Goal: Information Seeking & Learning: Learn about a topic

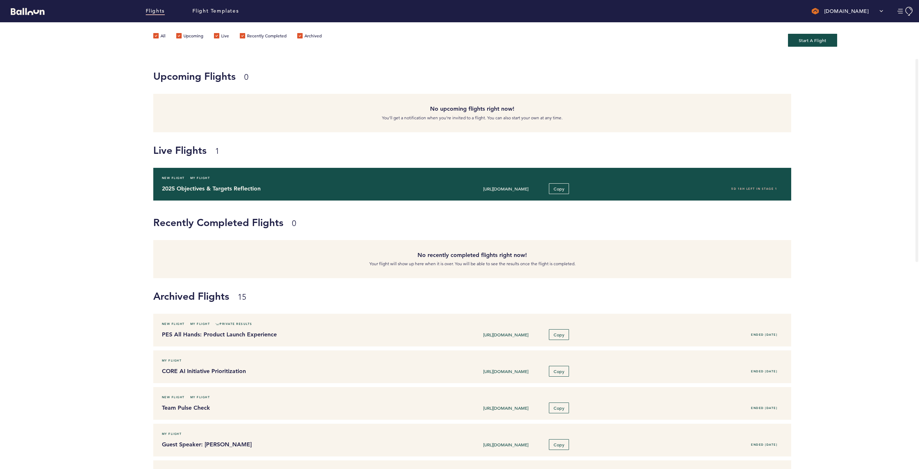
click at [256, 194] on div "2025 Objectives & Targets Reflection [URL][DOMAIN_NAME] Copy 5D 18H left in sta…" at bounding box center [473, 188] width 632 height 11
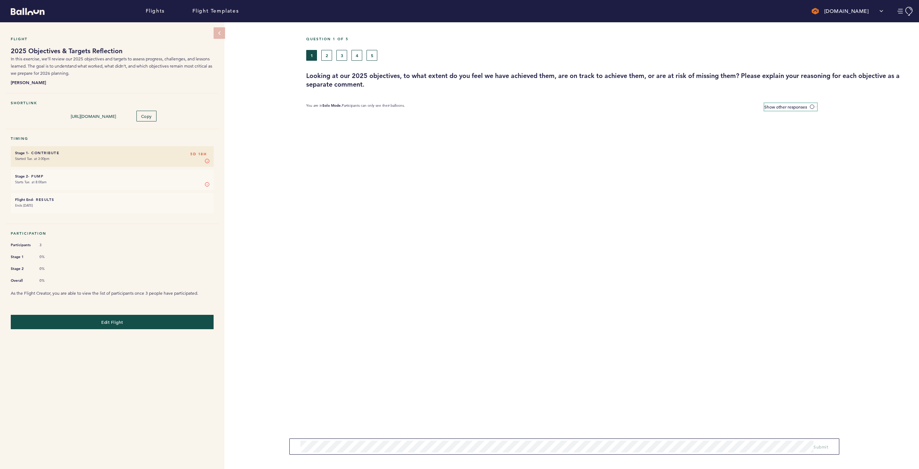
click at [801, 106] on span "Show other responses" at bounding box center [786, 107] width 43 height 6
click at [0, 0] on input "Show other responses" at bounding box center [0, 0] width 0 height 0
click at [329, 53] on button "2" at bounding box center [326, 55] width 11 height 11
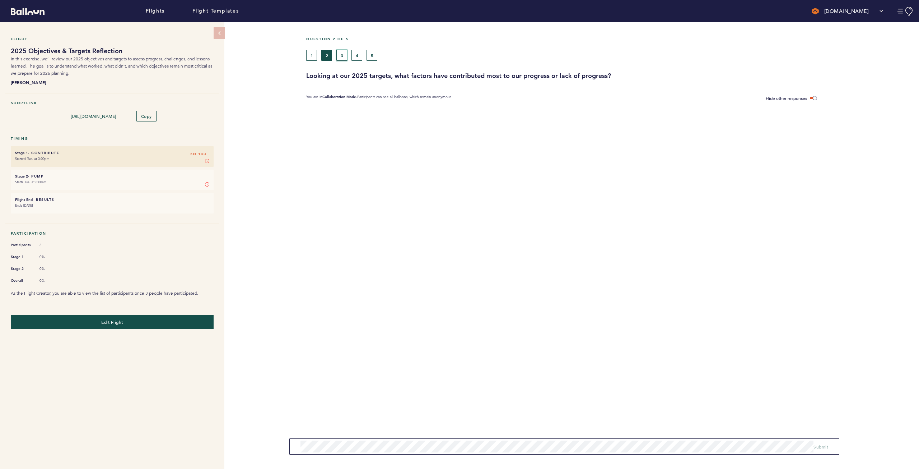
click at [340, 56] on button "3" at bounding box center [341, 55] width 11 height 11
click at [354, 57] on button "4" at bounding box center [357, 55] width 11 height 11
click at [367, 57] on button "5" at bounding box center [372, 55] width 11 height 11
